Goal: Use online tool/utility

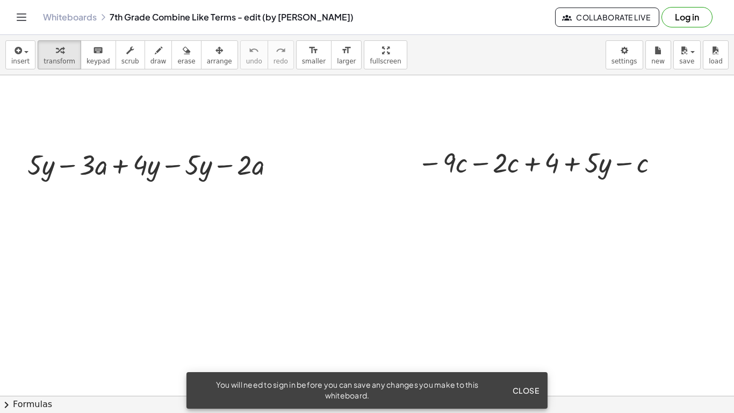
scroll to position [207, 0]
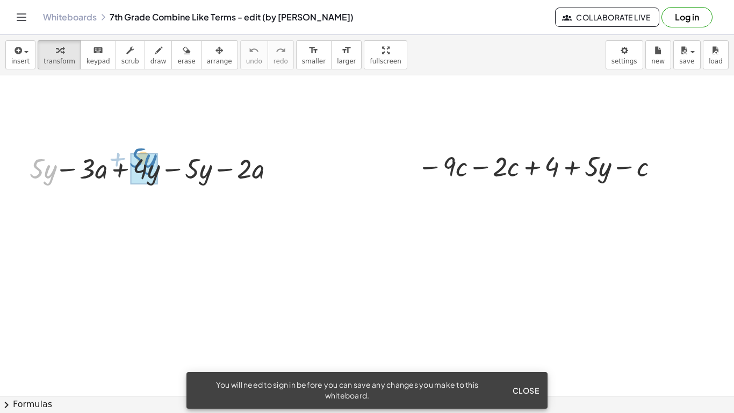
drag, startPoint x: 37, startPoint y: 175, endPoint x: 140, endPoint y: 167, distance: 103.5
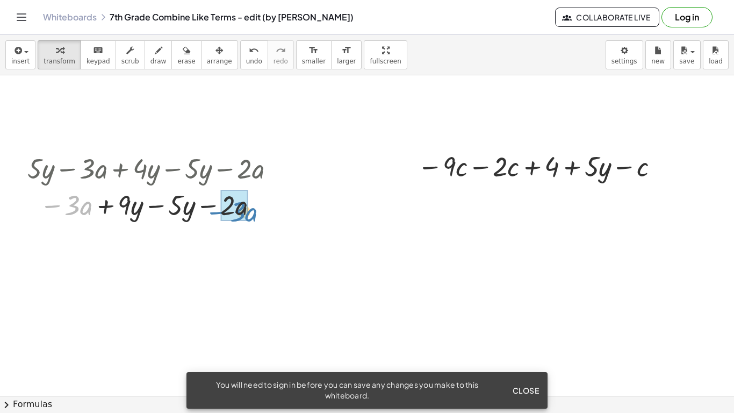
drag, startPoint x: 71, startPoint y: 200, endPoint x: 236, endPoint y: 203, distance: 164.5
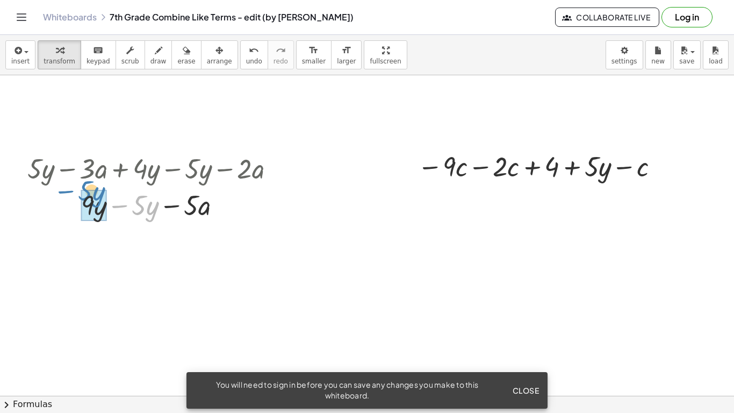
drag, startPoint x: 135, startPoint y: 200, endPoint x: 81, endPoint y: 186, distance: 56.2
click at [81, 186] on div at bounding box center [155, 204] width 267 height 37
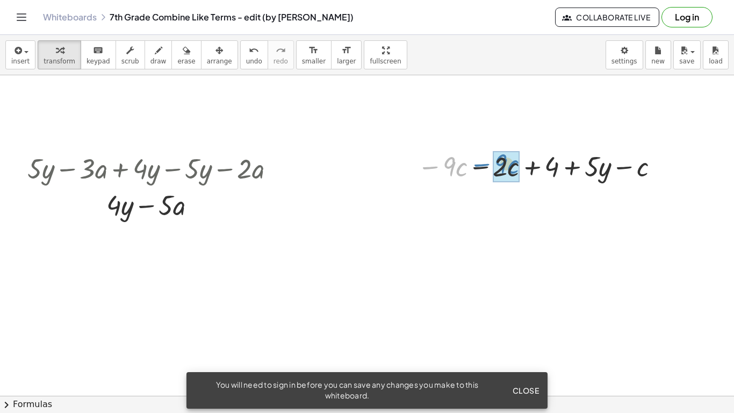
drag, startPoint x: 450, startPoint y: 170, endPoint x: 501, endPoint y: 168, distance: 51.7
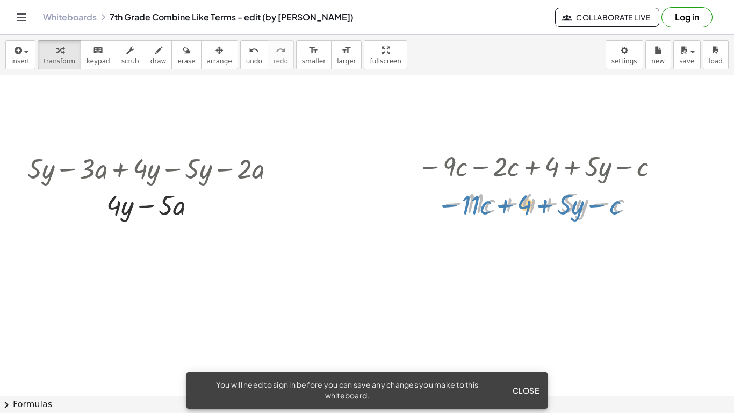
drag, startPoint x: 530, startPoint y: 198, endPoint x: 525, endPoint y: 195, distance: 5.5
click at [525, 195] on div at bounding box center [540, 202] width 256 height 37
drag, startPoint x: 532, startPoint y: 199, endPoint x: 583, endPoint y: 202, distance: 50.6
click at [583, 202] on div at bounding box center [540, 202] width 256 height 37
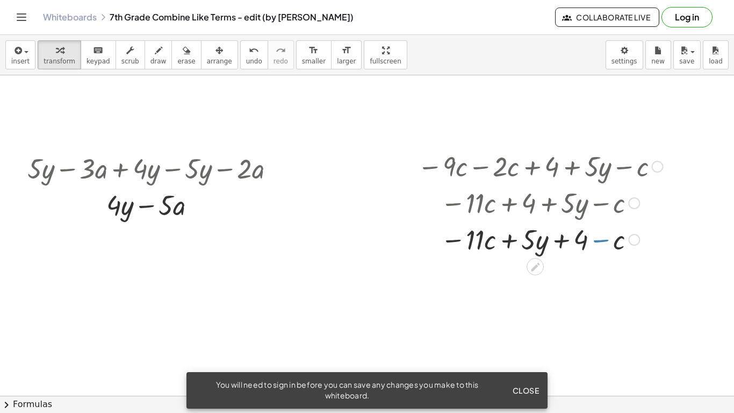
click at [588, 244] on div at bounding box center [540, 238] width 256 height 37
drag, startPoint x: 574, startPoint y: 237, endPoint x: 581, endPoint y: 238, distance: 7.5
click at [581, 238] on div at bounding box center [540, 238] width 256 height 37
click at [246, 58] on span "undo" at bounding box center [254, 62] width 16 height 8
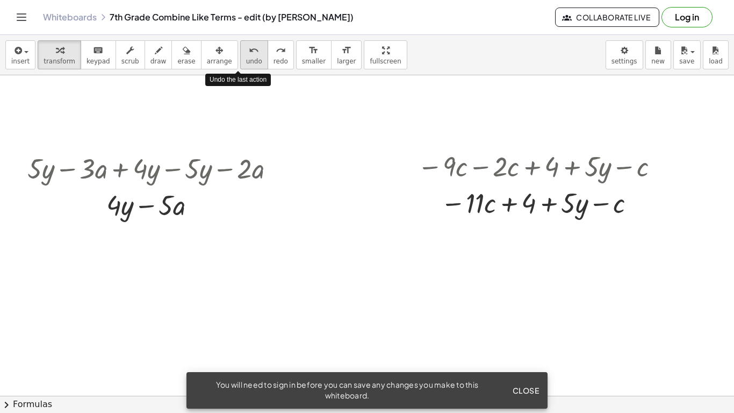
click at [246, 58] on span "undo" at bounding box center [254, 62] width 16 height 8
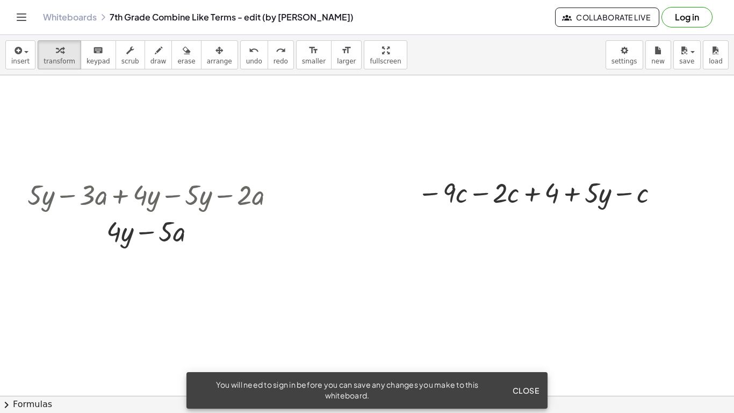
scroll to position [189, 0]
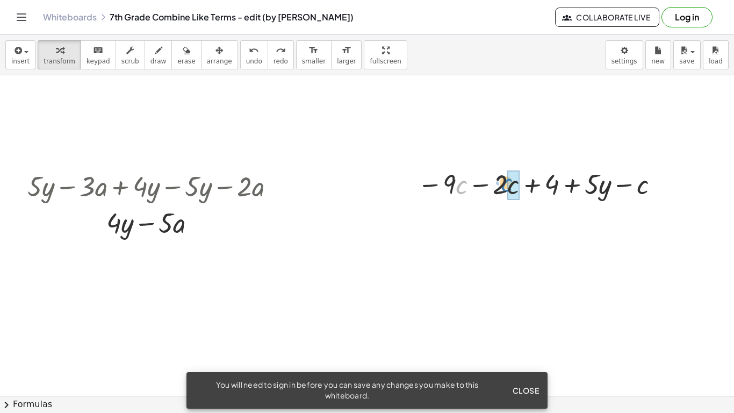
drag, startPoint x: 459, startPoint y: 189, endPoint x: 506, endPoint y: 187, distance: 46.3
click at [506, 187] on div at bounding box center [540, 183] width 256 height 37
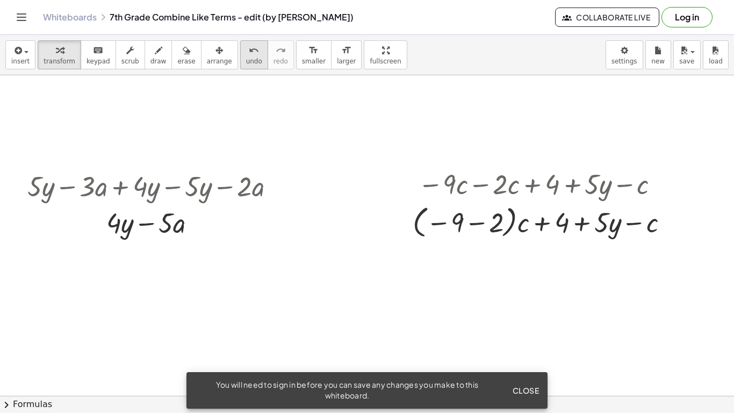
click at [246, 58] on span "undo" at bounding box center [254, 62] width 16 height 8
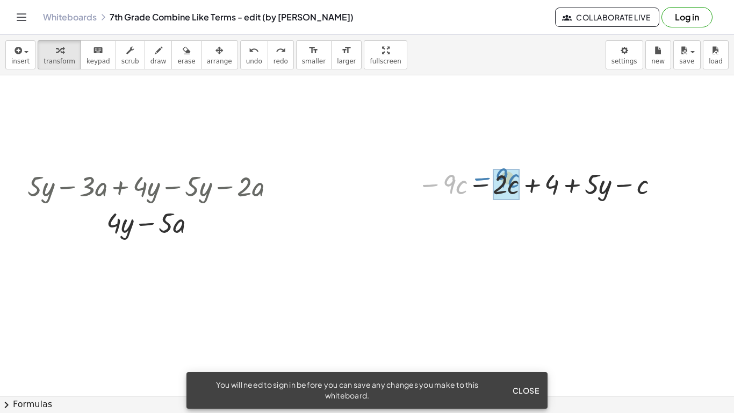
drag, startPoint x: 448, startPoint y: 187, endPoint x: 500, endPoint y: 180, distance: 52.6
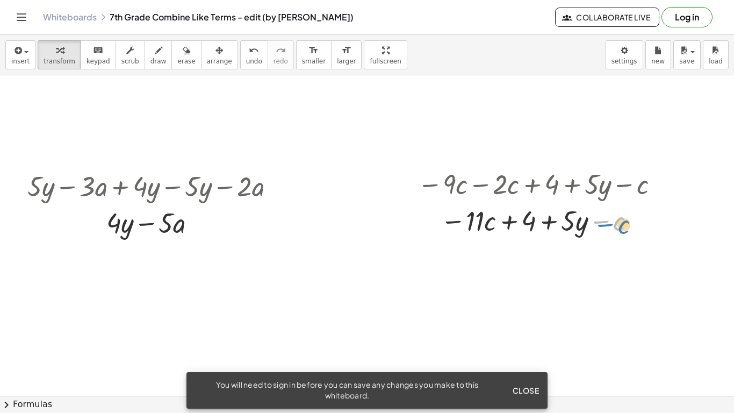
click at [617, 225] on div at bounding box center [540, 220] width 256 height 37
drag, startPoint x: 528, startPoint y: 217, endPoint x: 536, endPoint y: 216, distance: 7.6
click at [536, 216] on div at bounding box center [540, 220] width 256 height 37
drag, startPoint x: 606, startPoint y: 220, endPoint x: 617, endPoint y: 217, distance: 11.7
click at [617, 217] on div at bounding box center [540, 220] width 256 height 37
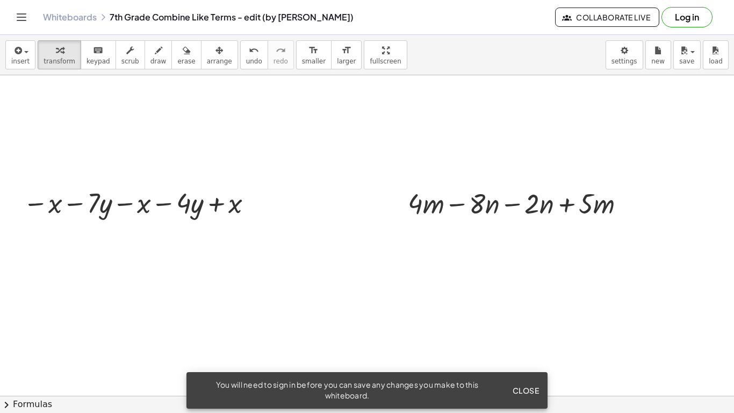
scroll to position [490, 0]
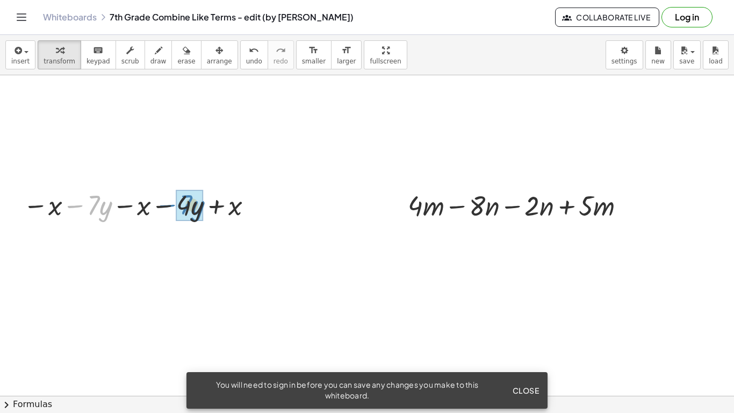
drag, startPoint x: 103, startPoint y: 208, endPoint x: 196, endPoint y: 207, distance: 92.4
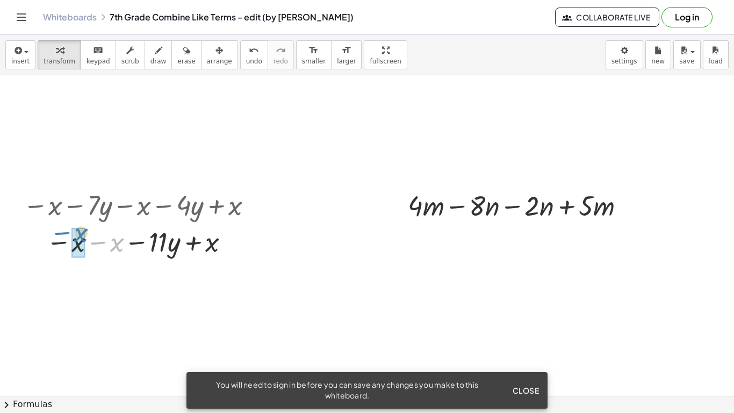
drag, startPoint x: 114, startPoint y: 245, endPoint x: 76, endPoint y: 239, distance: 38.1
click at [85, 235] on div at bounding box center [140, 240] width 245 height 37
drag, startPoint x: 194, startPoint y: 245, endPoint x: 94, endPoint y: 236, distance: 100.3
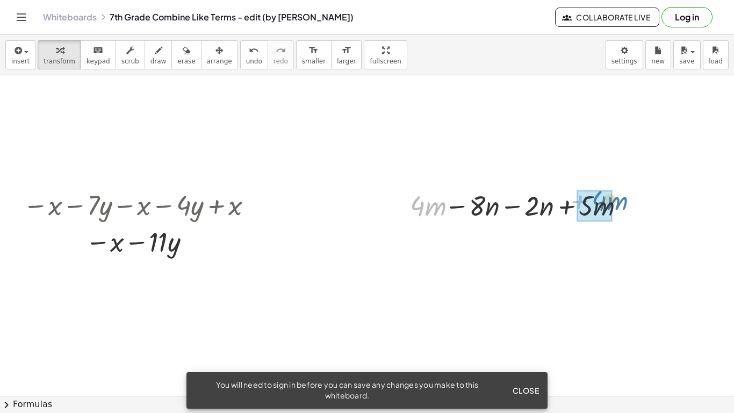
drag, startPoint x: 416, startPoint y: 204, endPoint x: 592, endPoint y: 197, distance: 175.8
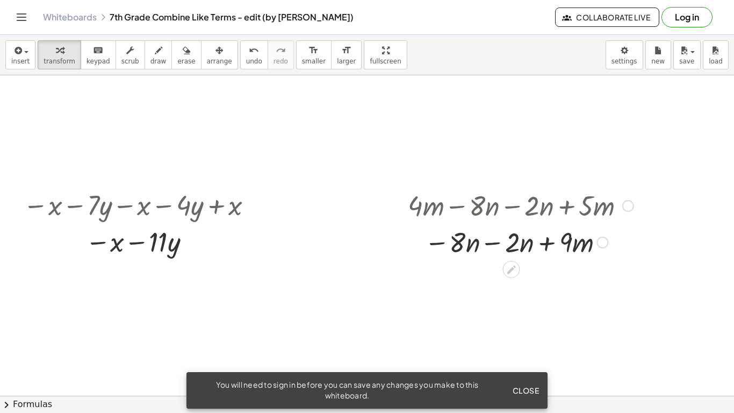
click at [519, 209] on div at bounding box center [521, 204] width 236 height 37
drag, startPoint x: 515, startPoint y: 238, endPoint x: 456, endPoint y: 234, distance: 58.7
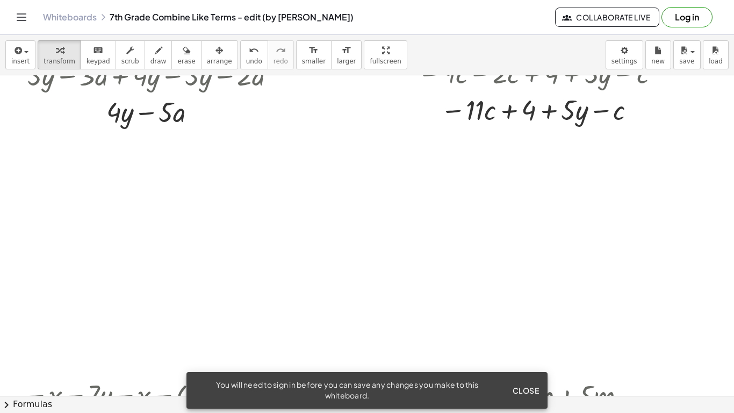
scroll to position [305, 0]
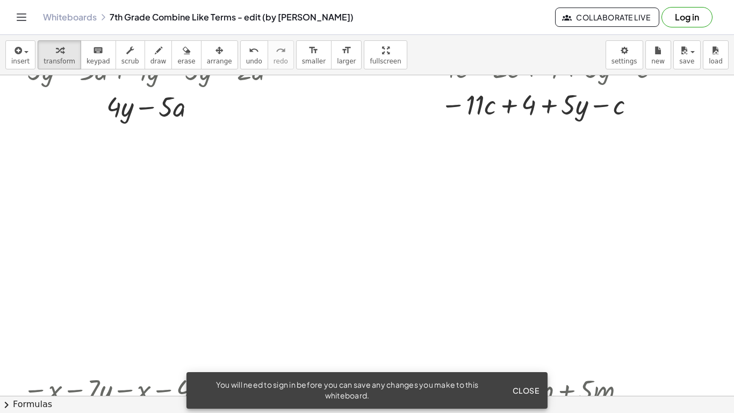
click at [491, 163] on div at bounding box center [367, 410] width 734 height 1281
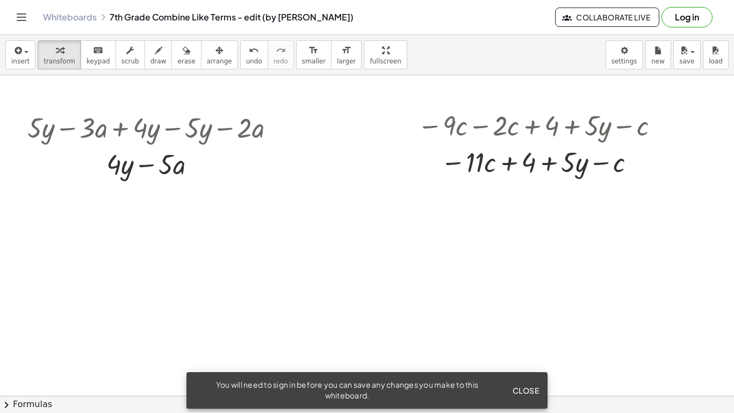
scroll to position [246, 0]
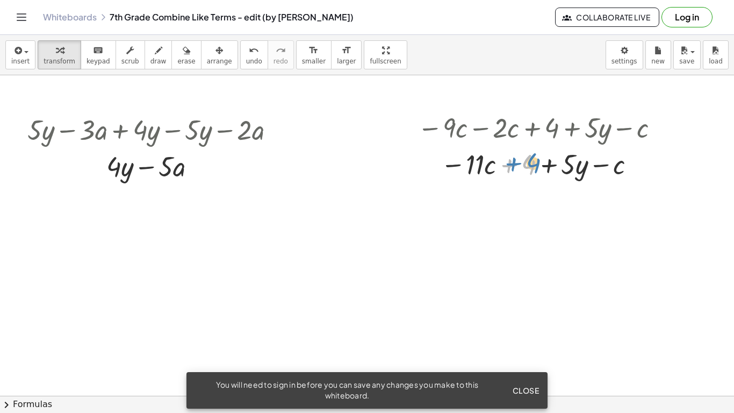
click at [529, 157] on div at bounding box center [540, 163] width 256 height 37
click at [471, 160] on div at bounding box center [540, 163] width 256 height 37
drag, startPoint x: 529, startPoint y: 167, endPoint x: 540, endPoint y: 166, distance: 10.2
click at [540, 166] on div at bounding box center [540, 163] width 256 height 37
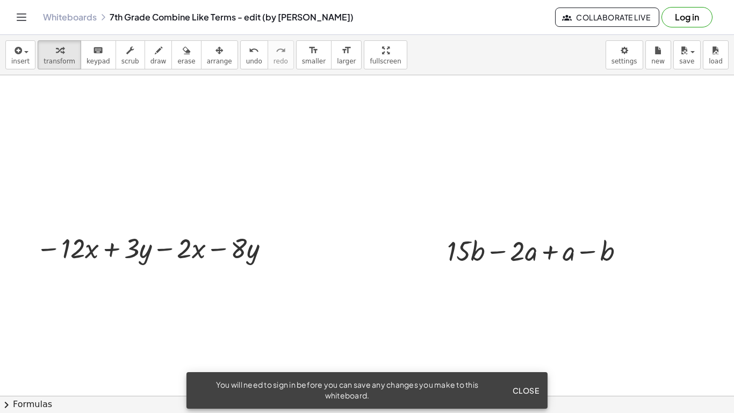
scroll to position [689, 0]
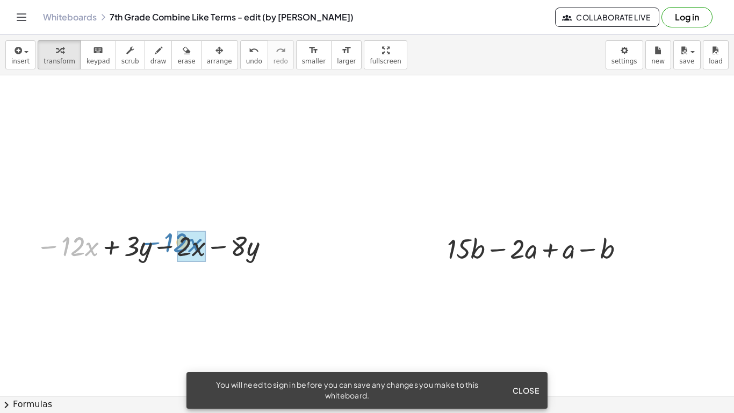
drag, startPoint x: 78, startPoint y: 243, endPoint x: 181, endPoint y: 240, distance: 102.7
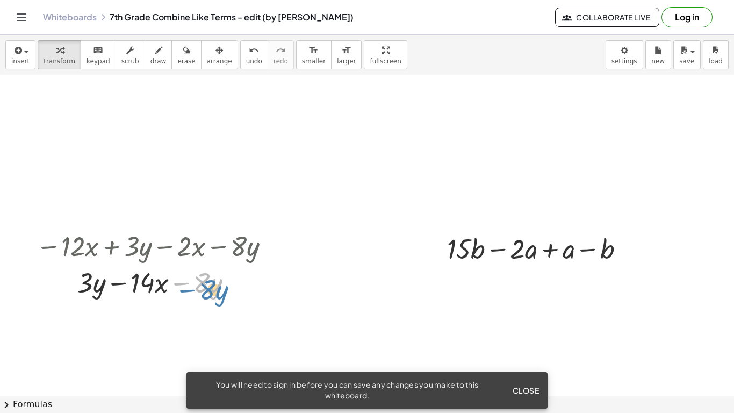
drag, startPoint x: 202, startPoint y: 279, endPoint x: 213, endPoint y: 282, distance: 11.1
click at [213, 282] on div at bounding box center [155, 281] width 248 height 37
drag, startPoint x: 84, startPoint y: 276, endPoint x: 192, endPoint y: 280, distance: 107.5
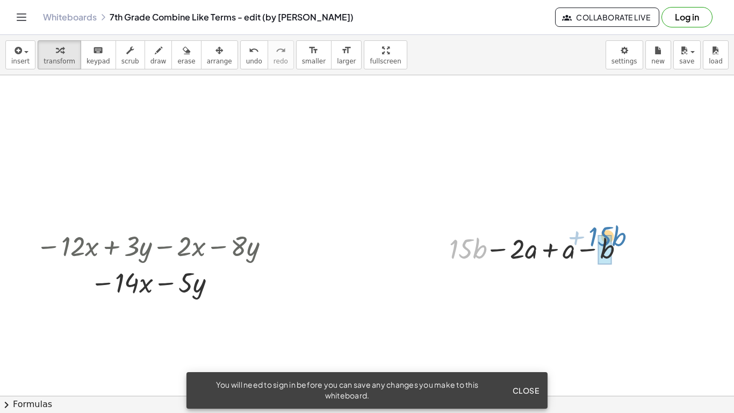
drag, startPoint x: 457, startPoint y: 241, endPoint x: 595, endPoint y: 231, distance: 138.0
click at [595, 231] on div at bounding box center [536, 247] width 192 height 37
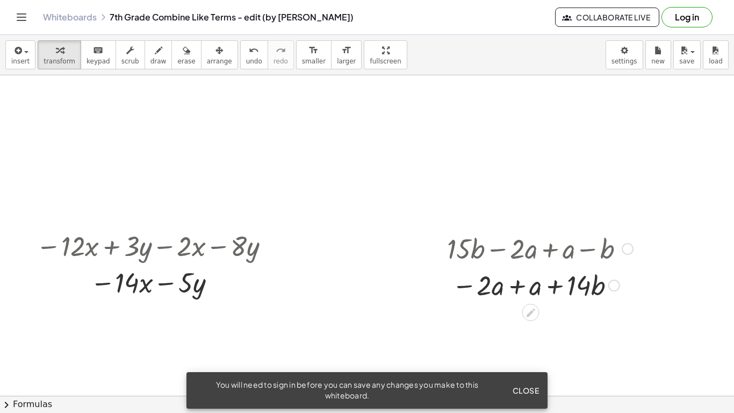
click at [489, 298] on div at bounding box center [540, 284] width 197 height 37
drag, startPoint x: 485, startPoint y: 282, endPoint x: 528, endPoint y: 283, distance: 43.0
click at [528, 283] on div at bounding box center [540, 284] width 197 height 37
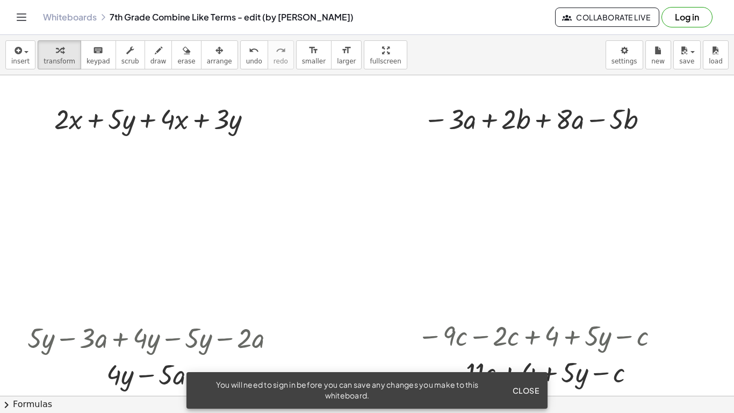
scroll to position [0, 0]
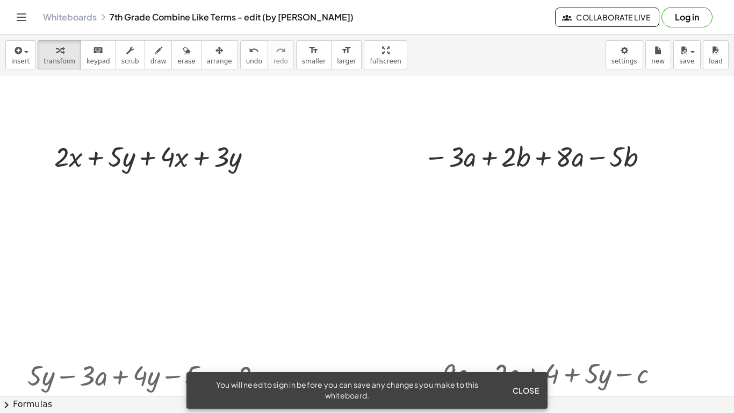
click at [518, 391] on span "Close" at bounding box center [525, 390] width 27 height 10
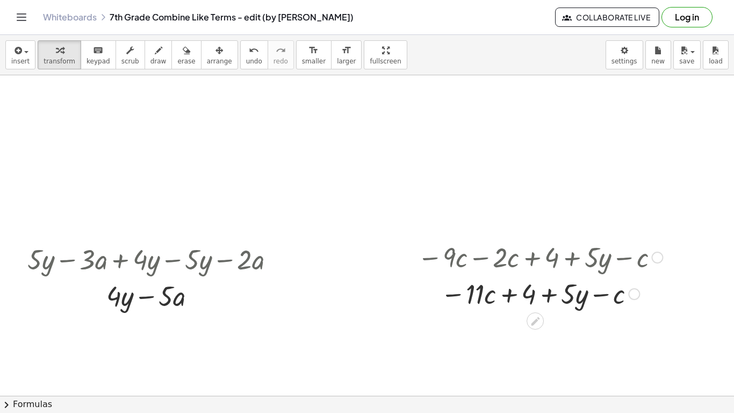
scroll to position [128, 0]
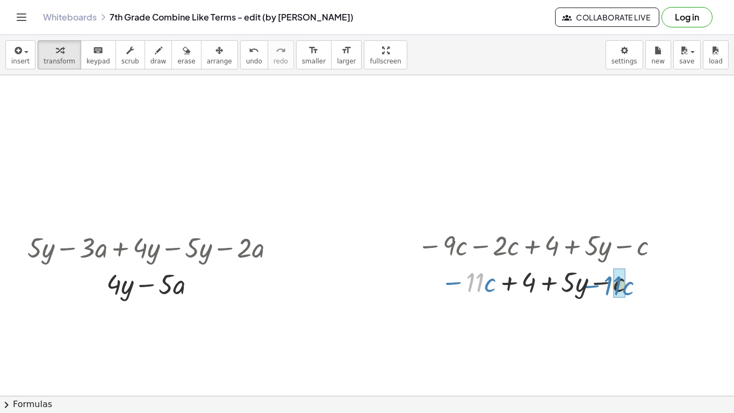
drag, startPoint x: 477, startPoint y: 286, endPoint x: 615, endPoint y: 288, distance: 138.1
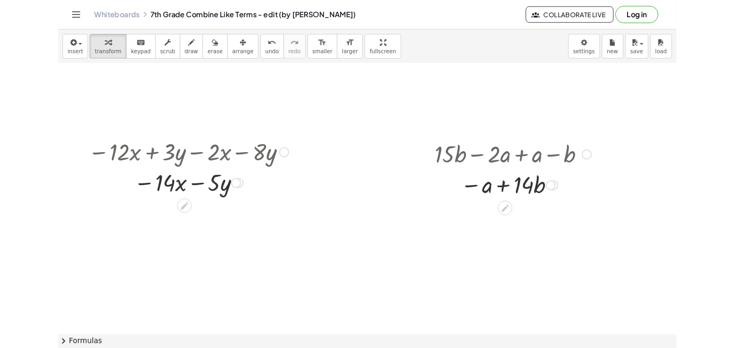
scroll to position [758, 0]
